Goal: Communication & Community: Participate in discussion

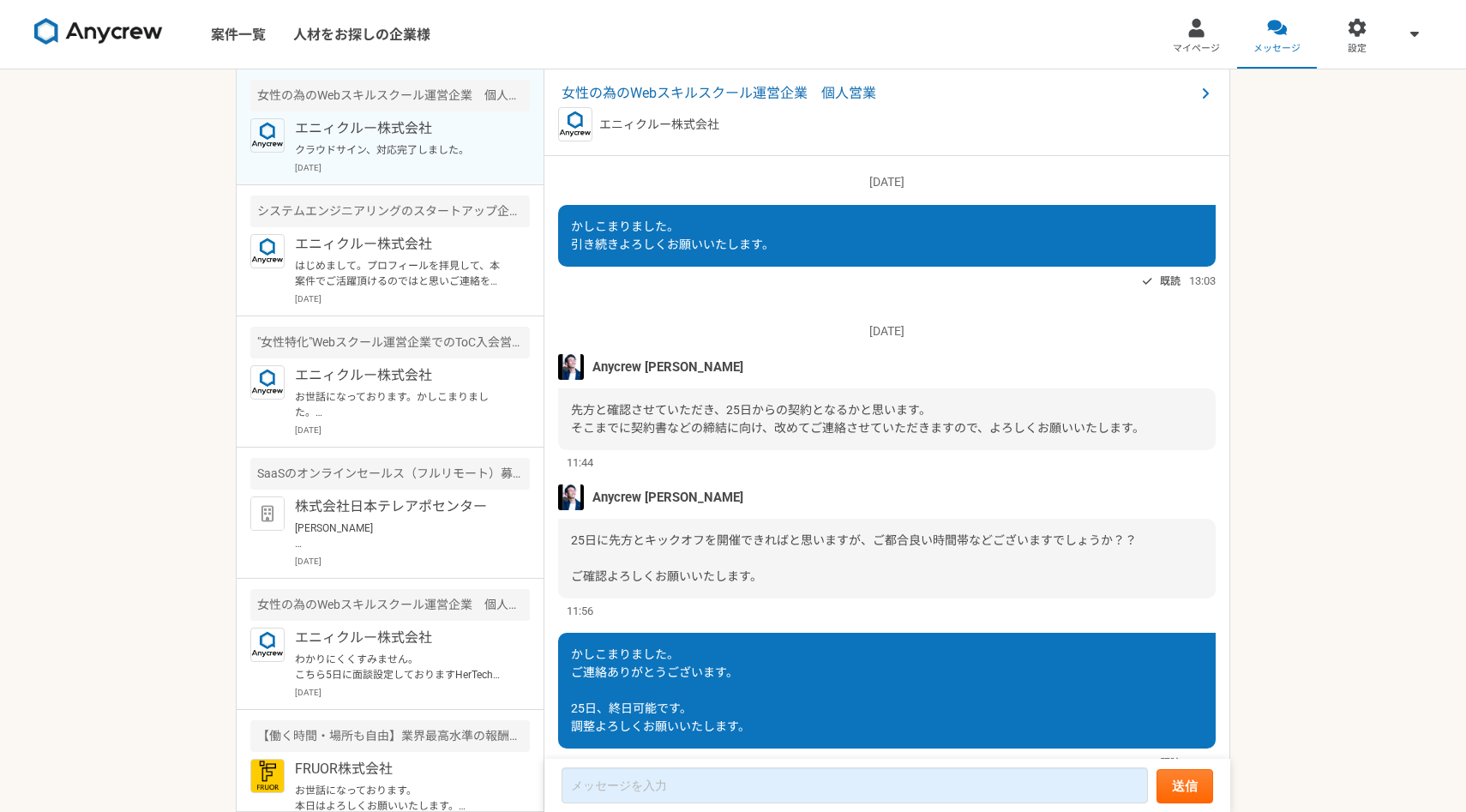
scroll to position [1309, 0]
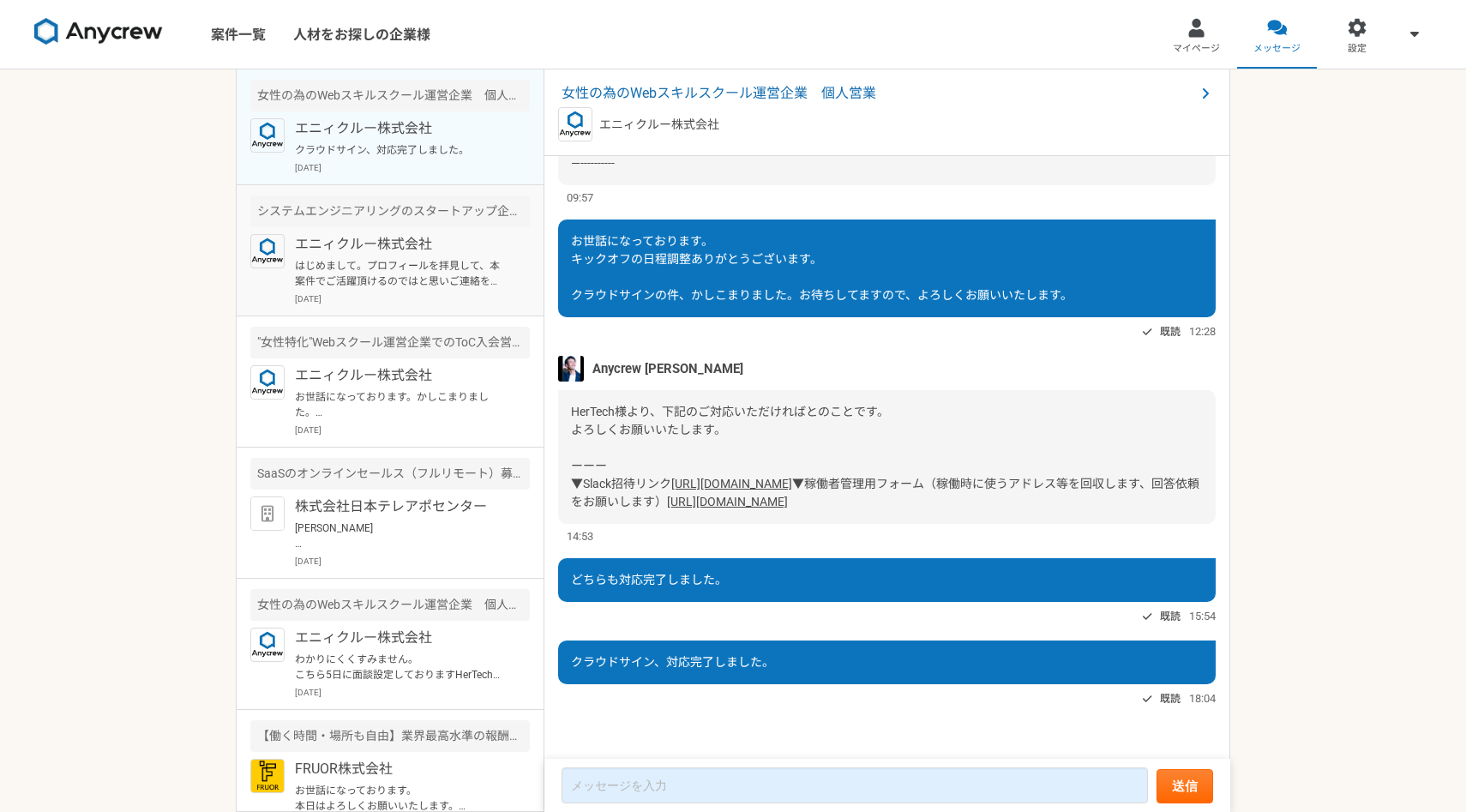
click at [403, 279] on p "はじめまして。プロフィールを拝見して、本案件でご活躍頂けるのではと思いご連絡を差し上げました。 案件ページの内容をご確認頂き、もし条件など合致されるようでした…" at bounding box center [400, 273] width 212 height 31
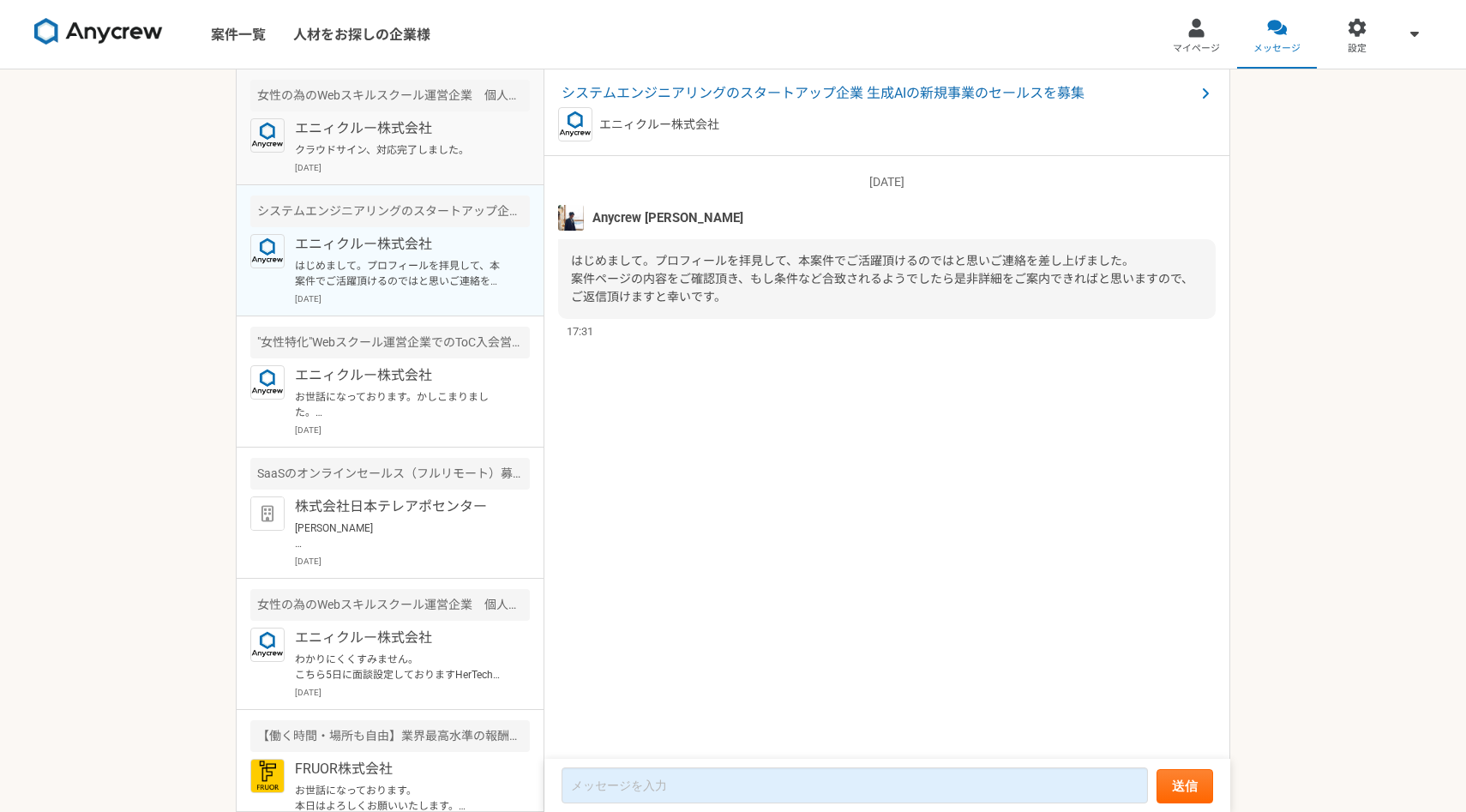
click at [443, 153] on p "クラウドサイン、対応完了しました。" at bounding box center [400, 150] width 212 height 16
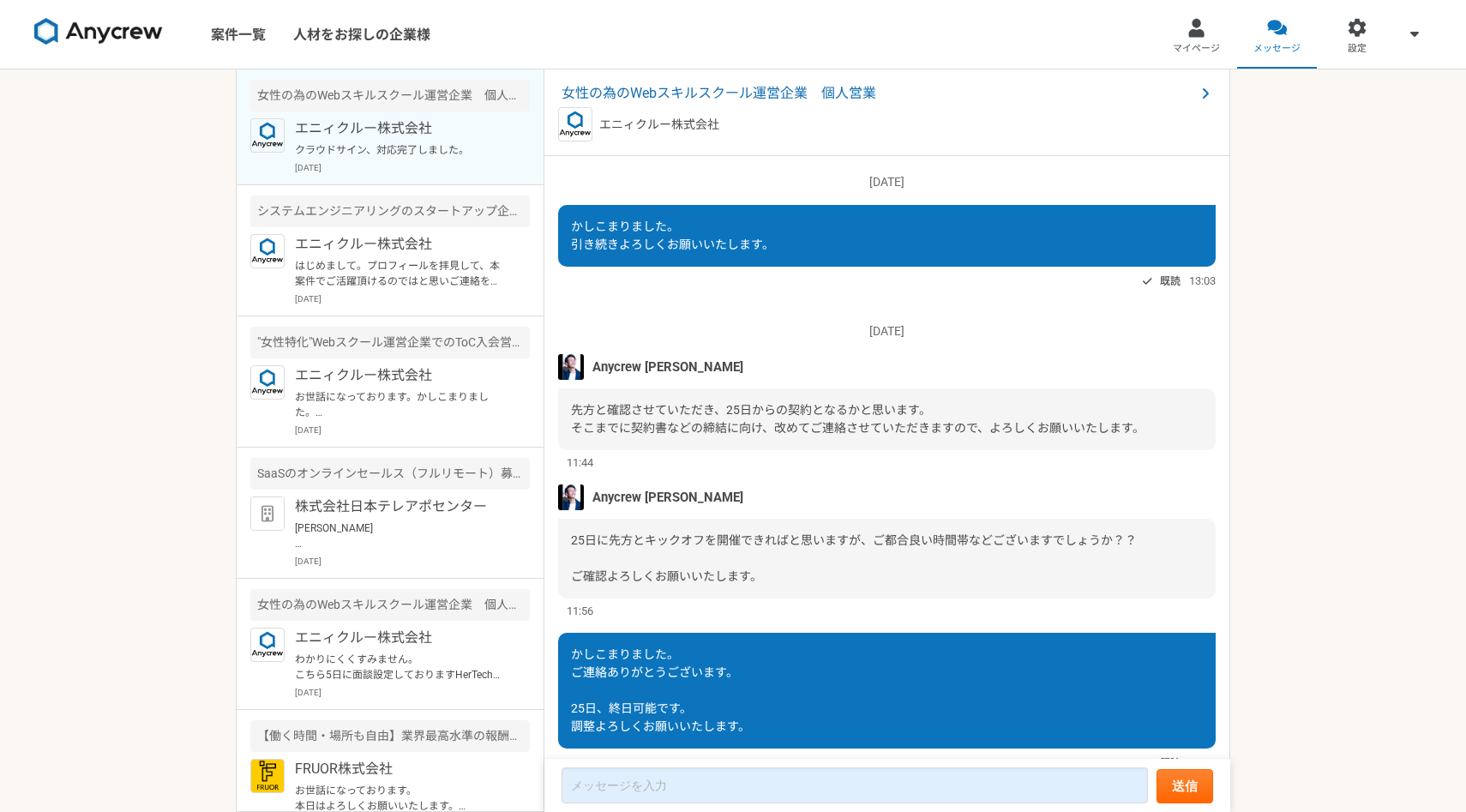
scroll to position [1309, 0]
